Goal: Task Accomplishment & Management: Use online tool/utility

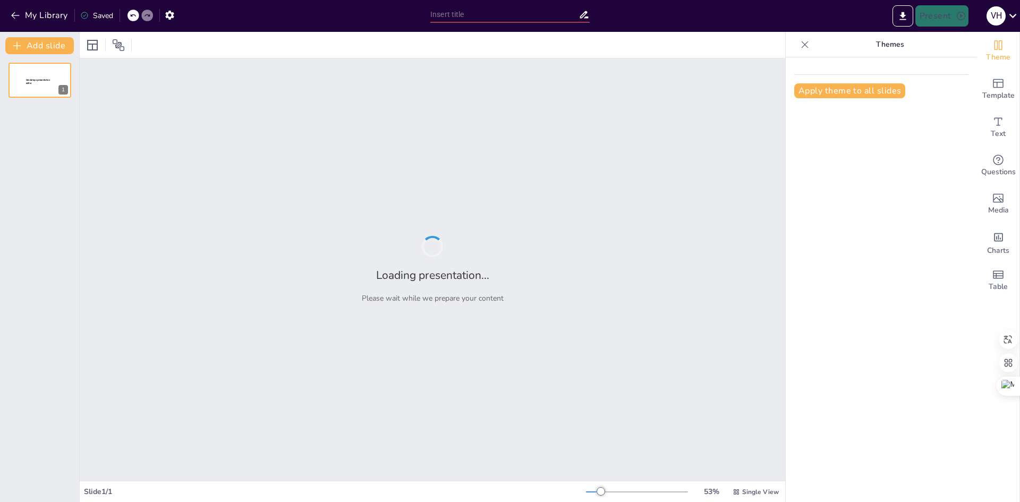
type input "Implementación Efectiva del Plan de Mercadotecnia: Acciones y Actividades Clave"
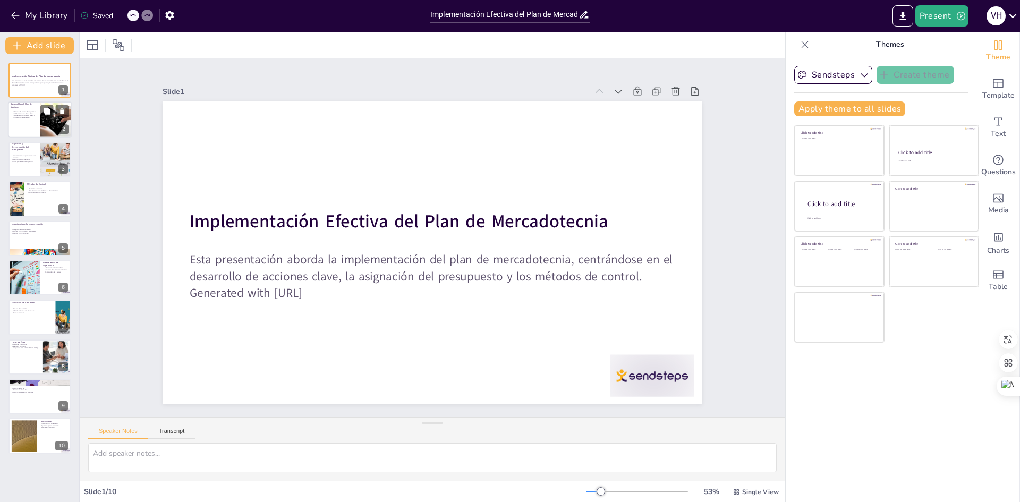
click at [34, 106] on p "Desarrollo del Plan de Acciones" at bounding box center [23, 106] width 25 height 6
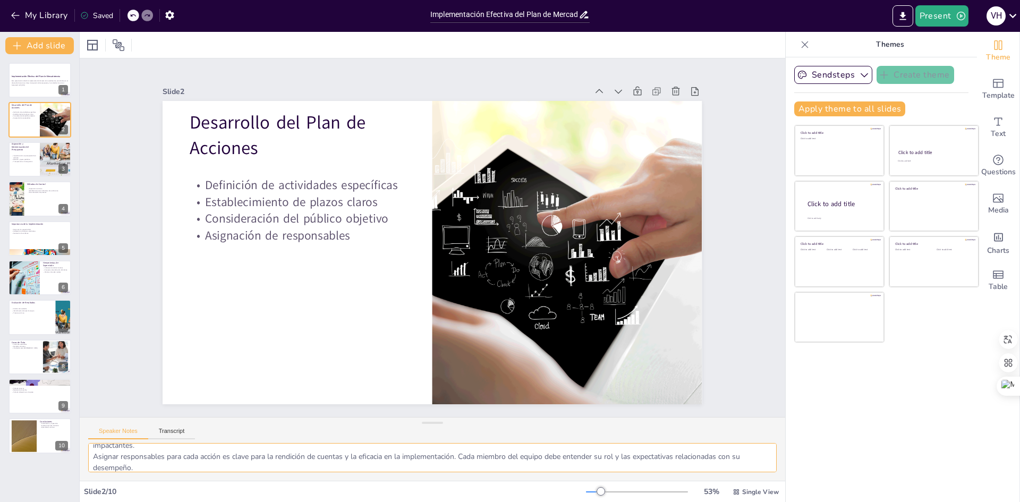
scroll to position [70, 0]
click at [35, 157] on p "Importancia de un presupuesto bien definido" at bounding box center [23, 157] width 25 height 4
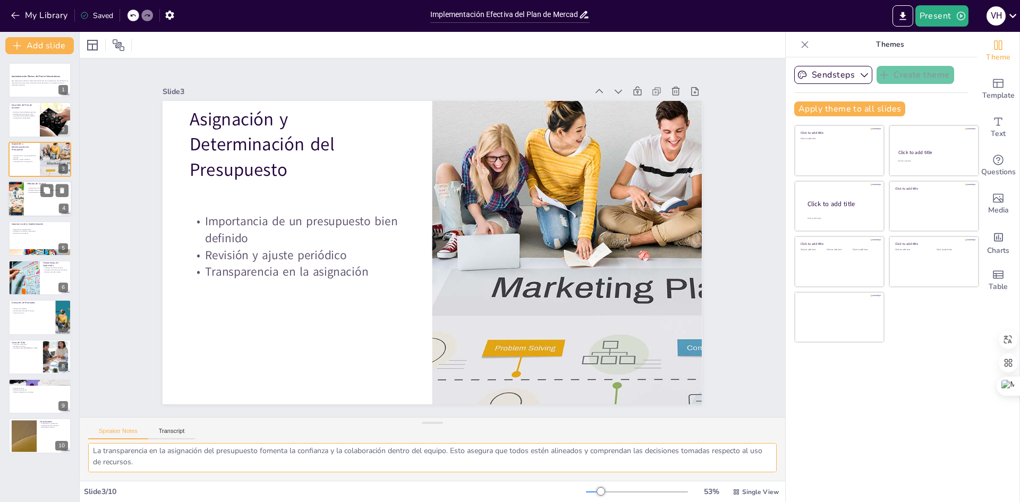
click at [31, 199] on div at bounding box center [40, 199] width 64 height 36
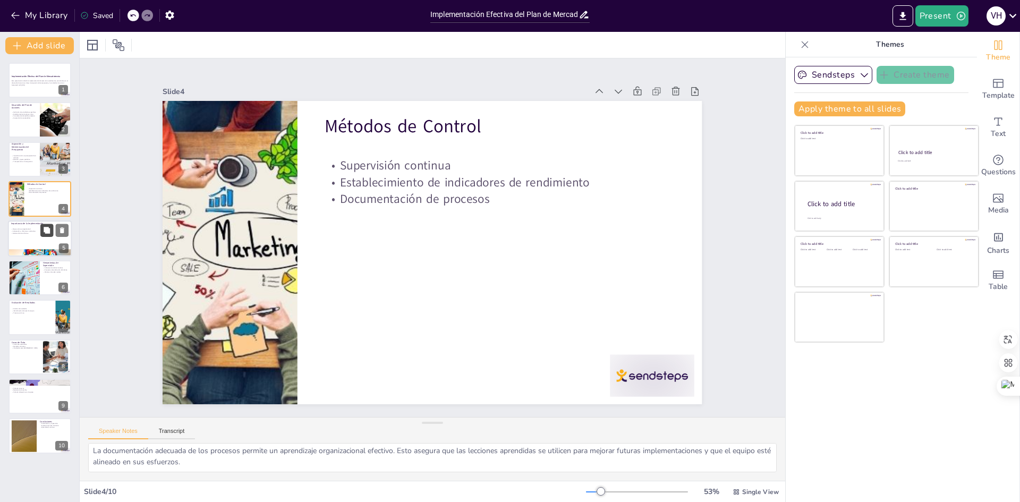
click at [41, 228] on button at bounding box center [46, 230] width 13 height 13
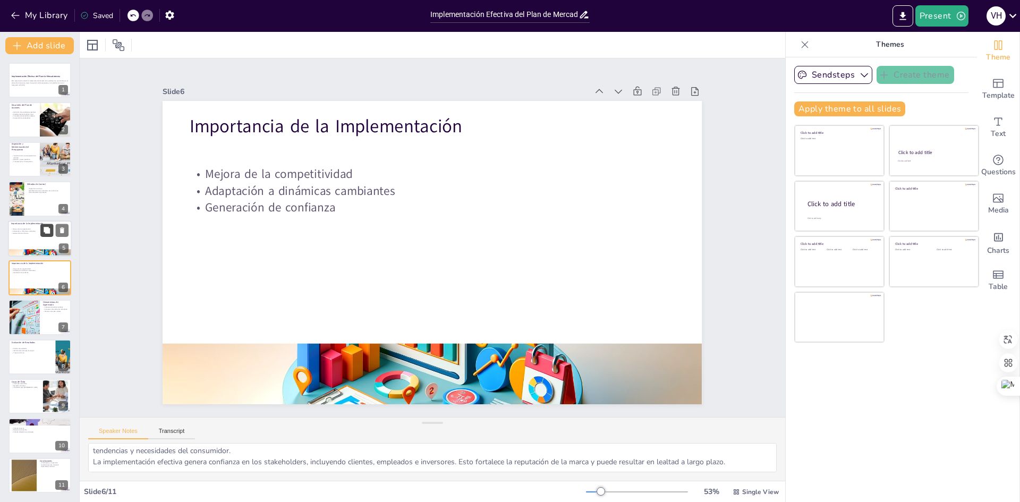
scroll to position [36, 0]
click at [47, 316] on div at bounding box center [40, 318] width 64 height 36
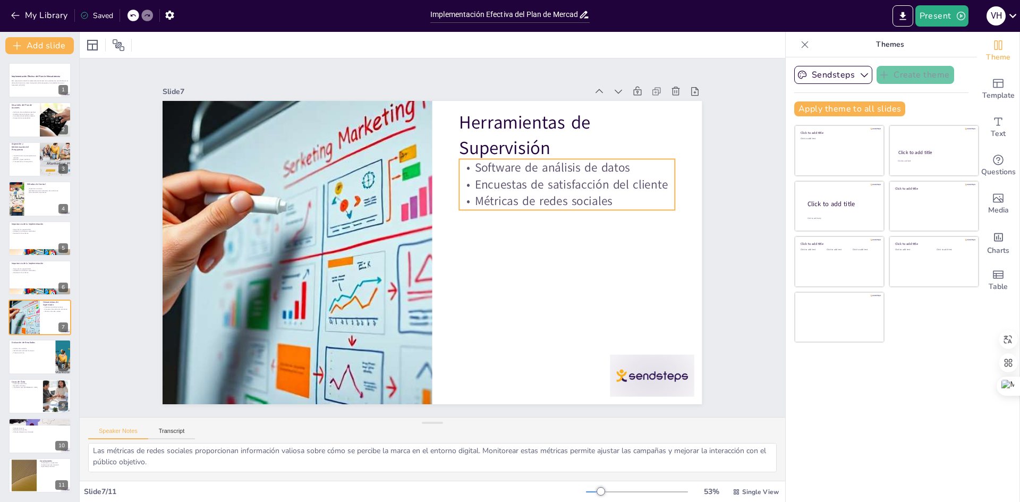
click at [540, 183] on p "Encuestas de satisfacción del cliente" at bounding box center [575, 213] width 215 height 61
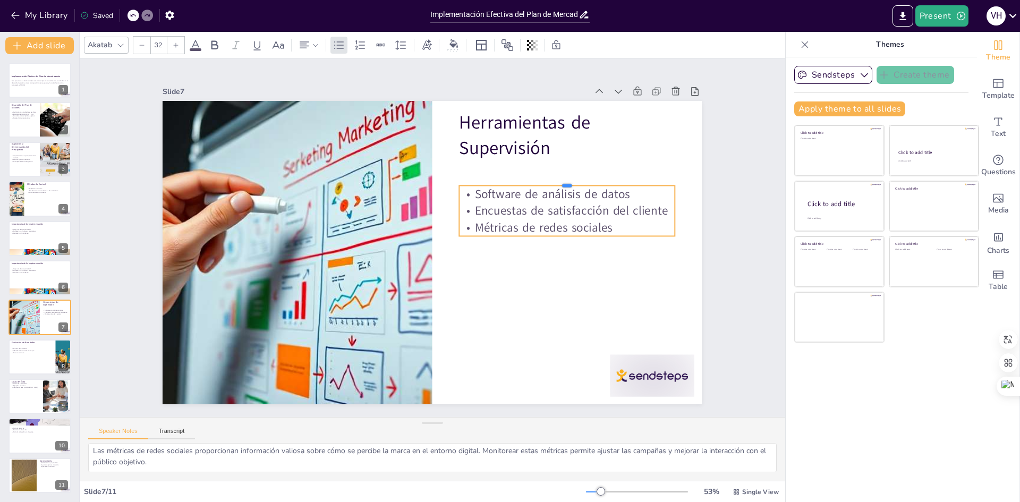
drag, startPoint x: 541, startPoint y: 155, endPoint x: 536, endPoint y: 181, distance: 27.0
click at [536, 181] on div at bounding box center [572, 195] width 215 height 31
drag, startPoint x: 31, startPoint y: 357, endPoint x: 32, endPoint y: 351, distance: 5.9
click at [31, 355] on div at bounding box center [40, 357] width 64 height 36
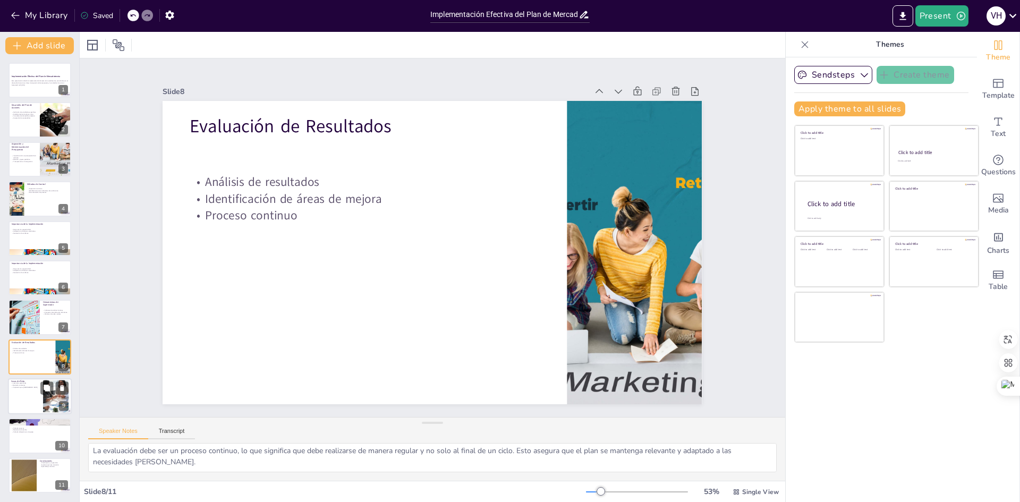
click at [30, 385] on p "Ejemplos concretos" at bounding box center [25, 386] width 29 height 2
type textarea "Las lecciones aprendidas de casos de éxito son invaluables para cualquier equip…"
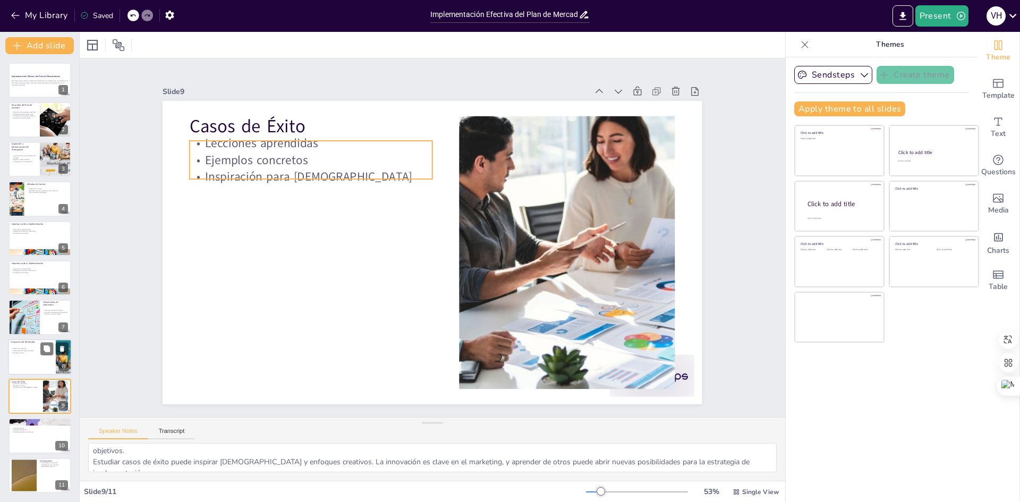
scroll to position [47, 0]
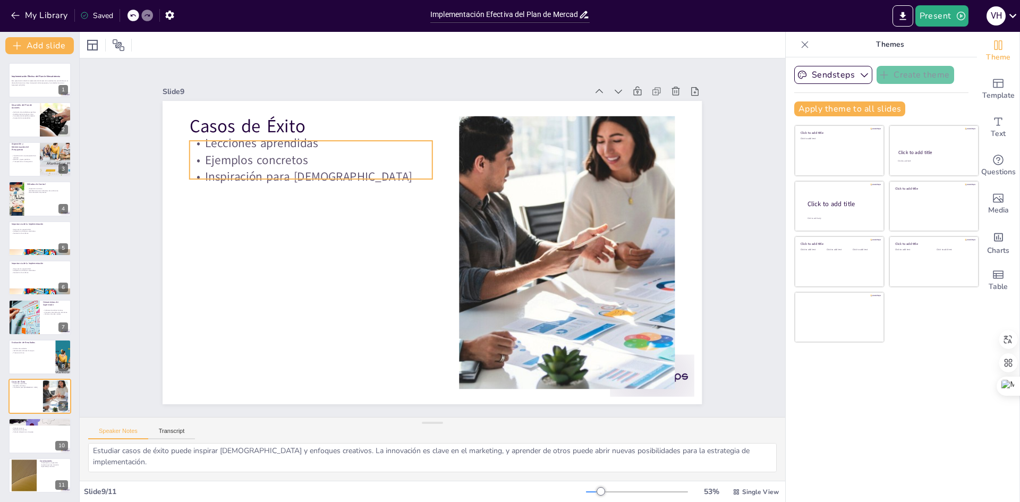
click at [265, 145] on p "Lecciones aprendidas" at bounding box center [374, 95] width 218 height 136
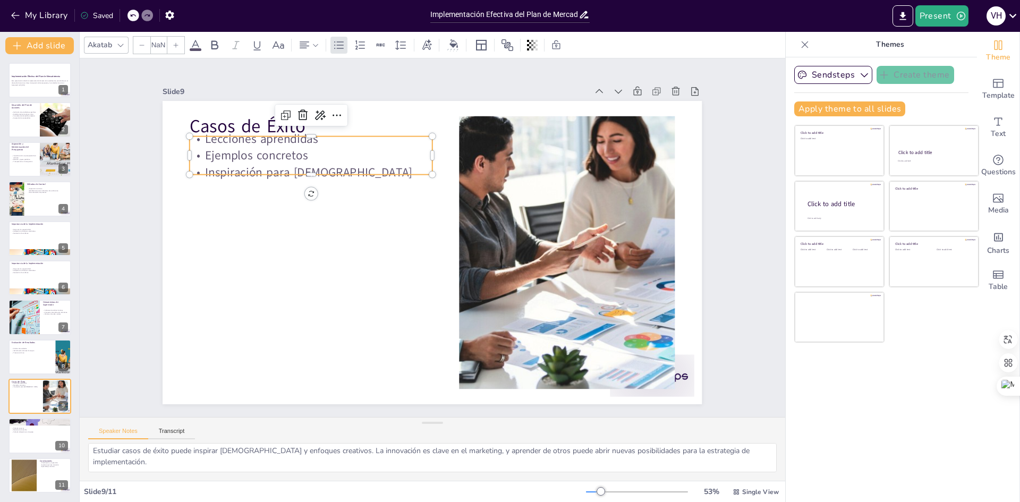
type input "32"
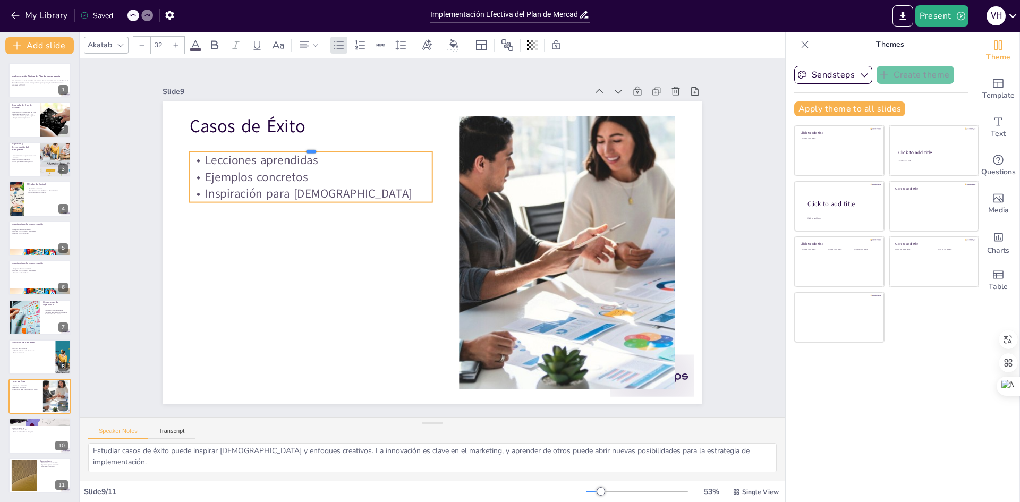
drag, startPoint x: 327, startPoint y: 131, endPoint x: 322, endPoint y: 147, distance: 16.0
click at [322, 147] on div at bounding box center [403, 89] width 186 height 168
click at [34, 435] on div at bounding box center [40, 436] width 64 height 36
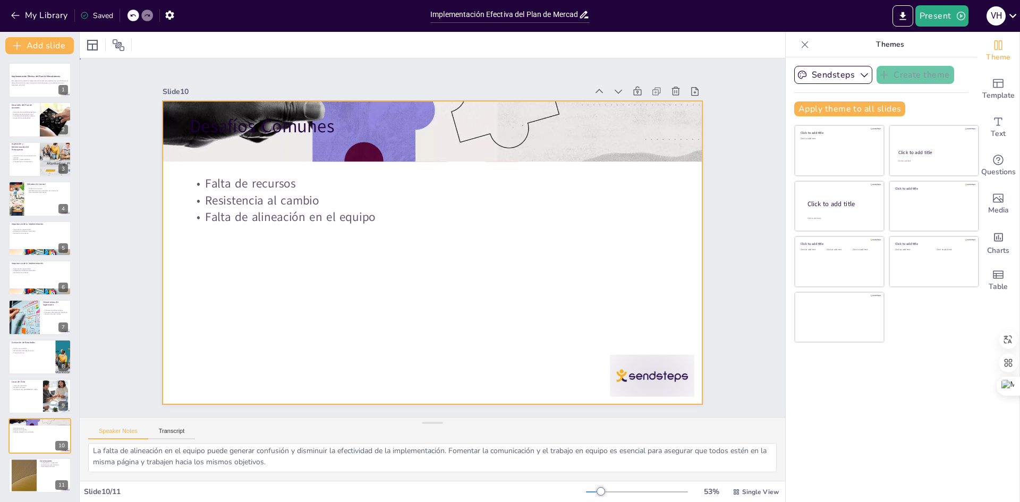
click at [297, 170] on div at bounding box center [429, 252] width 591 height 408
click at [46, 483] on div at bounding box center [40, 475] width 64 height 36
type textarea "La planificación y supervisión son elementos críticos para el éxito de la imple…"
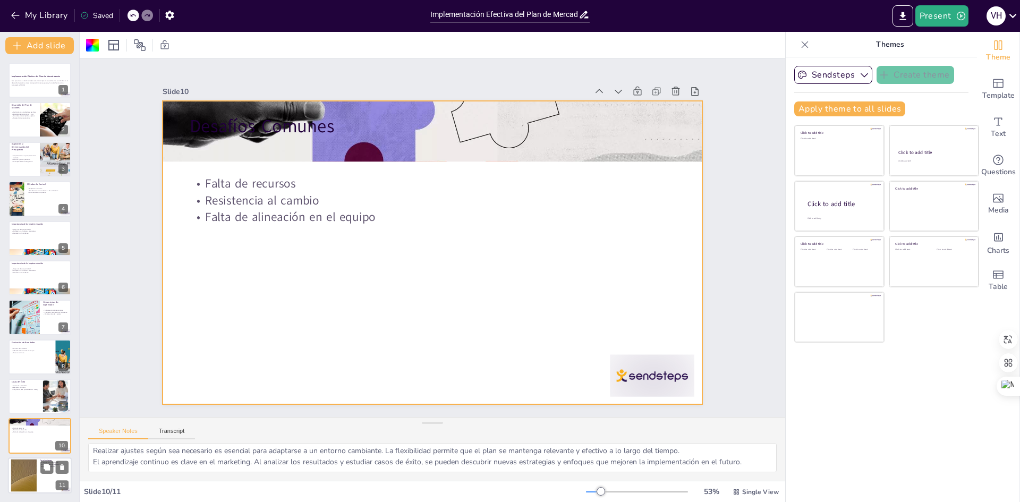
scroll to position [14, 0]
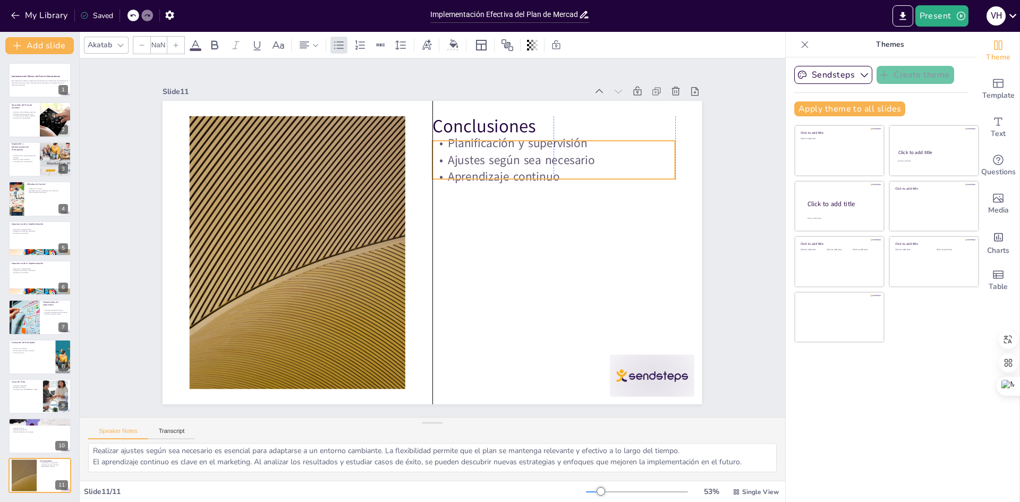
click at [471, 144] on p "Planificación y supervisión" at bounding box center [581, 201] width 228 height 114
type input "32"
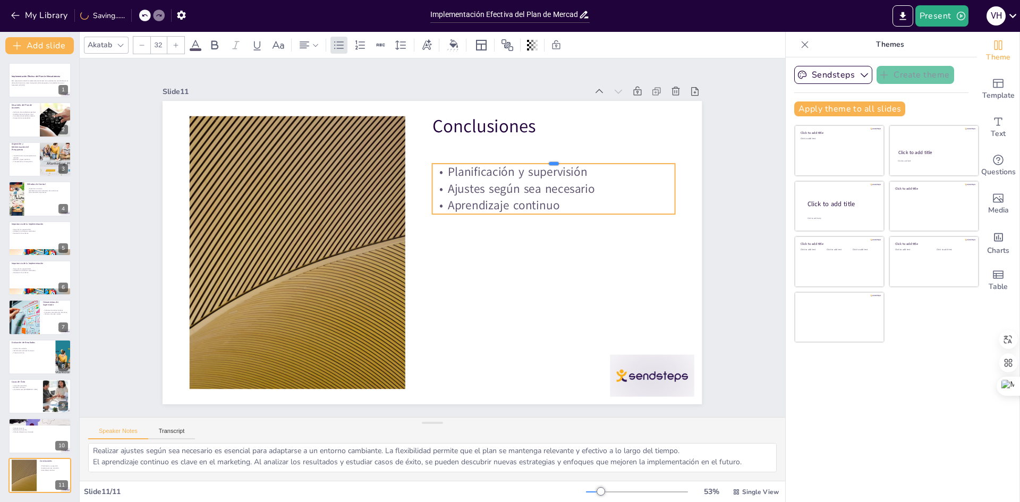
drag, startPoint x: 482, startPoint y: 135, endPoint x: 475, endPoint y: 155, distance: 21.0
click at [358, 157] on div at bounding box center [354, 116] width 8 height 243
click at [139, 129] on div "Slide 1 Implementación Efectiva del Plan de Mercadotecnia Esta presentación abo…" at bounding box center [432, 237] width 587 height 685
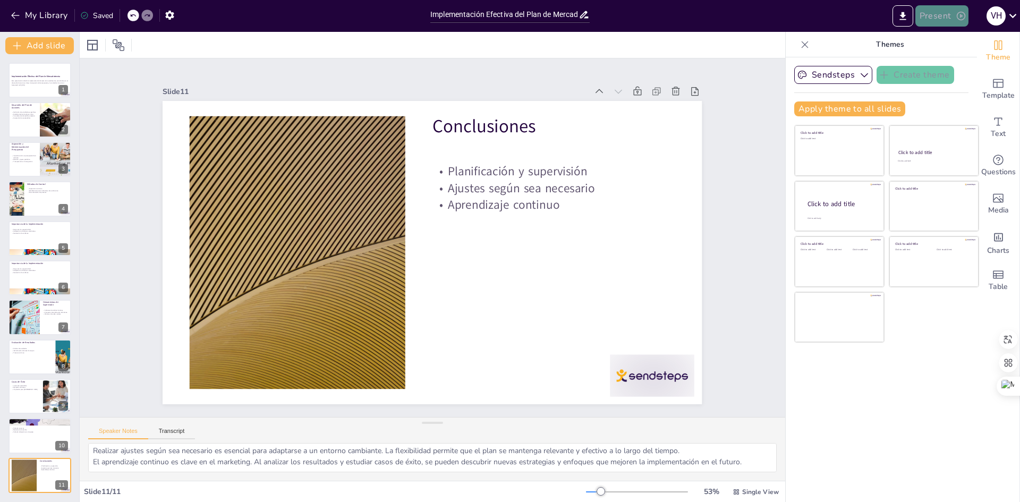
click at [934, 20] on button "Present" at bounding box center [941, 15] width 53 height 21
click at [943, 38] on font "Presentación de vista previa" at bounding box center [969, 40] width 89 height 8
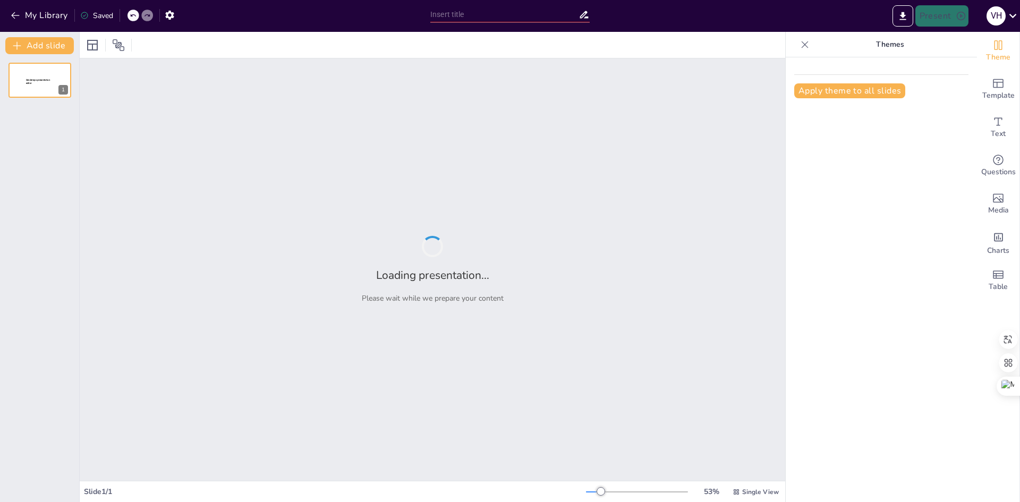
type input "Implementación Efectiva del Plan de Mercadotecnia: Acciones y Actividades Clave"
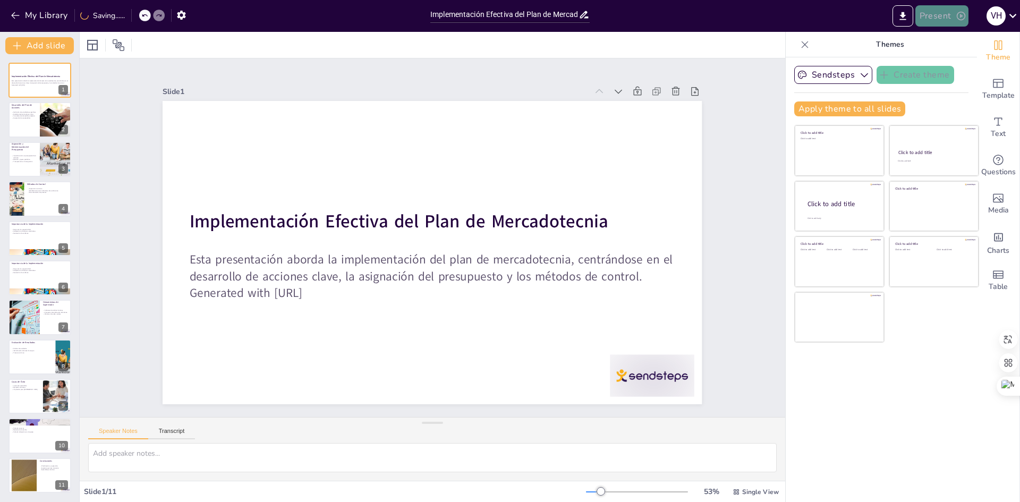
click at [930, 14] on button "Present" at bounding box center [941, 15] width 53 height 21
click at [950, 65] on font "Presentación del juego" at bounding box center [961, 66] width 72 height 8
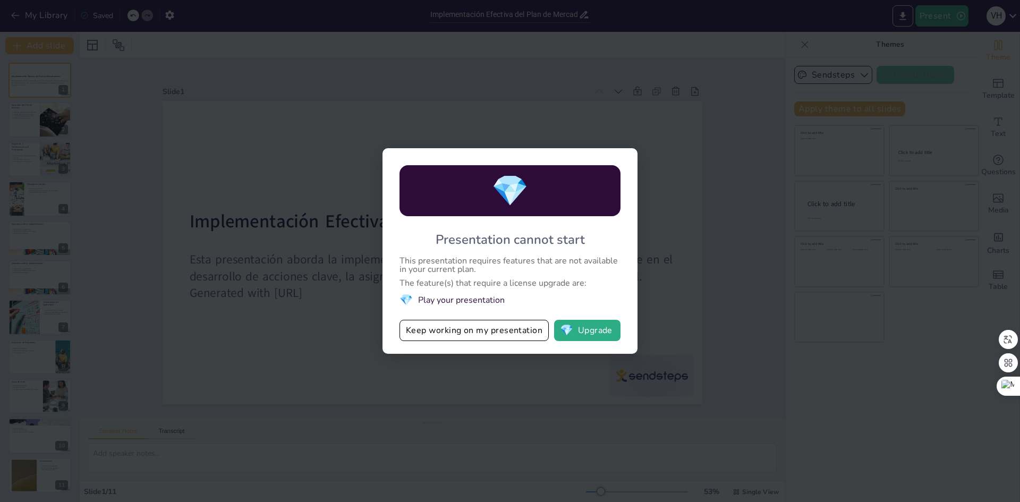
click at [496, 376] on div "💎 Presentation cannot start This presentation requires features that are not av…" at bounding box center [510, 251] width 1020 height 502
click at [752, 155] on div "💎 Presentation cannot start This presentation requires features that are not av…" at bounding box center [510, 251] width 1020 height 502
click at [497, 334] on button "Keep working on my presentation" at bounding box center [473, 330] width 149 height 21
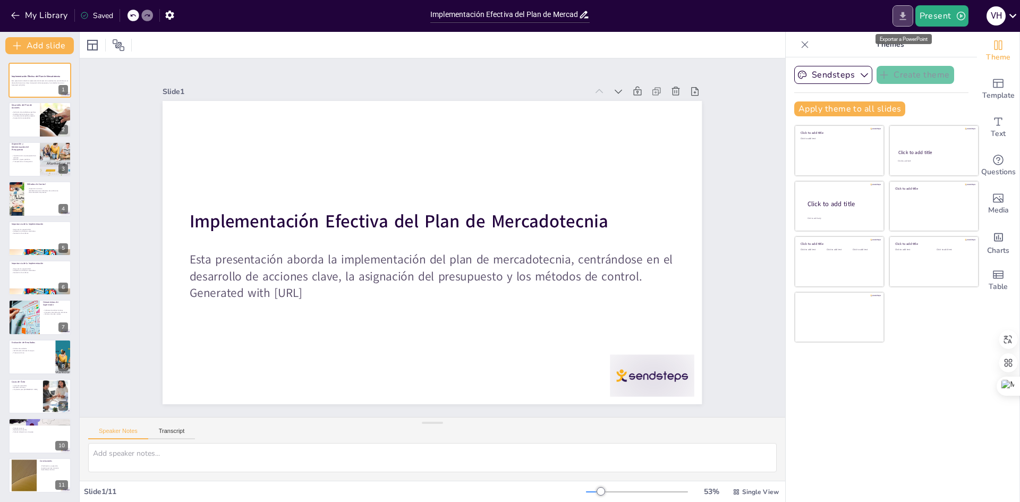
click at [904, 14] on icon "Export to PowerPoint" at bounding box center [902, 16] width 6 height 8
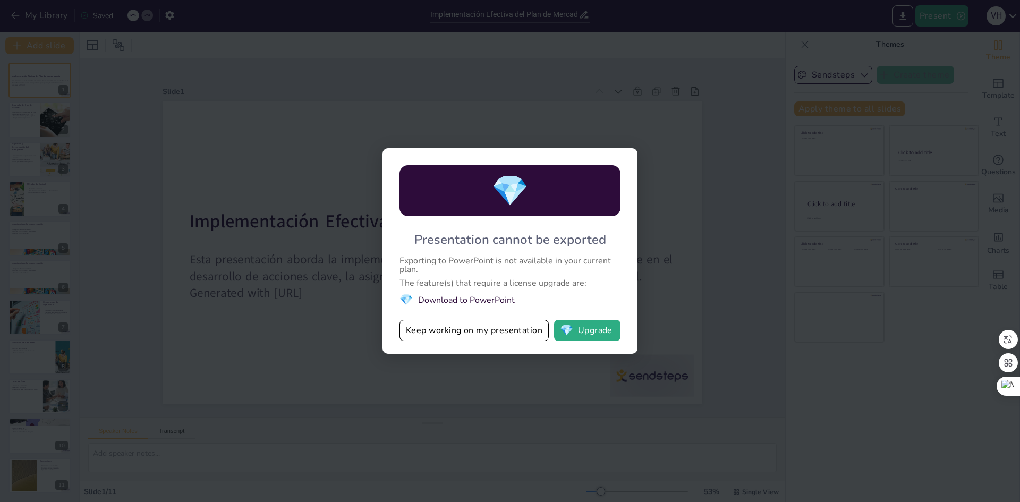
drag, startPoint x: 750, startPoint y: 55, endPoint x: 857, endPoint y: 43, distance: 107.4
click at [778, 55] on div "💎 Presentation cannot be exported Exporting to PowerPoint is not available in y…" at bounding box center [510, 251] width 1020 height 502
click at [943, 10] on div "💎 Presentation cannot be exported Exporting to PowerPoint is not available in y…" at bounding box center [510, 251] width 1020 height 502
drag, startPoint x: 598, startPoint y: 330, endPoint x: 603, endPoint y: 326, distance: 6.4
click at [602, 327] on button "💎 Upgrade" at bounding box center [587, 330] width 66 height 21
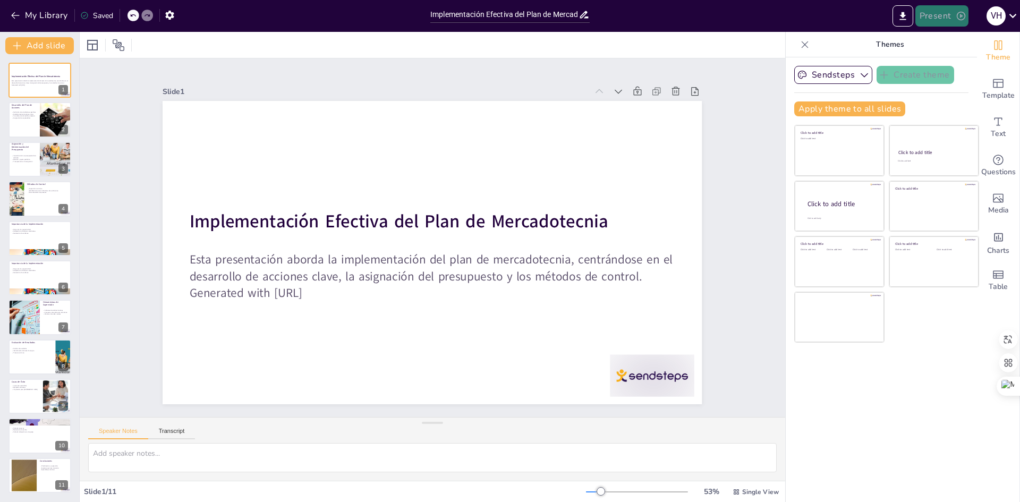
click at [934, 13] on button "Present" at bounding box center [941, 15] width 53 height 21
click at [955, 39] on font "Presentación de vista previa" at bounding box center [969, 40] width 89 height 8
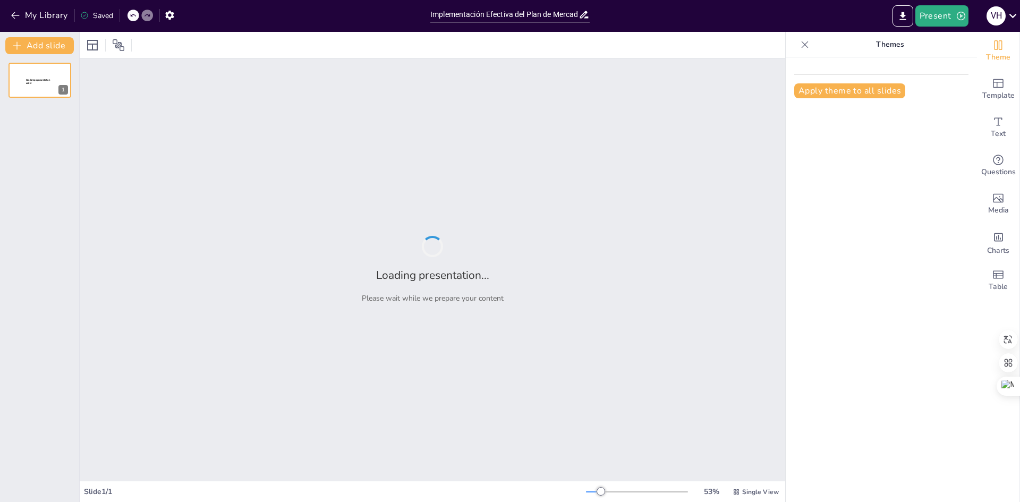
type input "Implementación Efectiva del Plan de Mercadotecnia: Acciones y Actividades Clave"
